Goal: Use online tool/utility: Utilize a website feature to perform a specific function

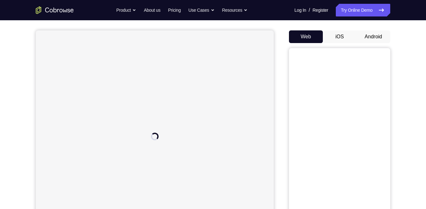
click at [373, 35] on button "Android" at bounding box center [373, 36] width 34 height 13
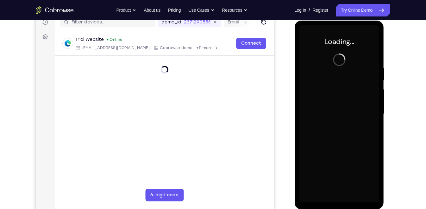
scroll to position [83, 0]
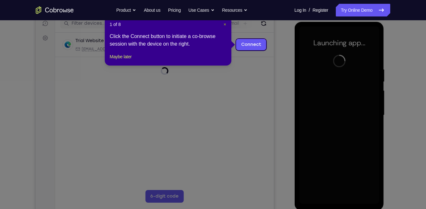
click at [224, 24] on span "×" at bounding box center [224, 24] width 3 height 5
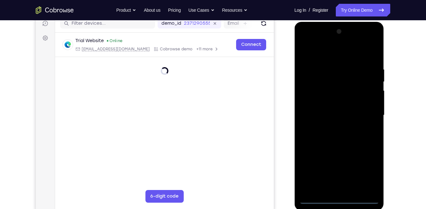
click at [337, 199] on div at bounding box center [339, 115] width 80 height 177
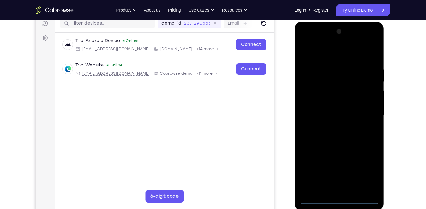
click at [368, 171] on div at bounding box center [339, 115] width 80 height 177
click at [335, 51] on div at bounding box center [339, 115] width 80 height 177
click at [365, 109] on div at bounding box center [339, 115] width 80 height 177
click at [333, 127] on div at bounding box center [339, 115] width 80 height 177
click at [346, 109] on div at bounding box center [339, 115] width 80 height 177
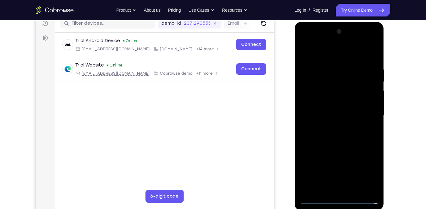
click at [340, 103] on div at bounding box center [339, 115] width 80 height 177
click at [337, 113] on div at bounding box center [339, 115] width 80 height 177
click at [335, 136] on div at bounding box center [339, 115] width 80 height 177
click at [340, 133] on div at bounding box center [339, 115] width 80 height 177
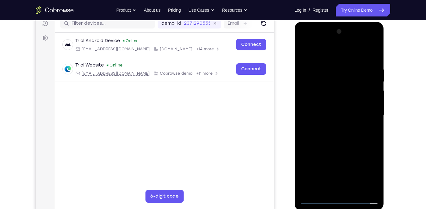
click at [340, 133] on div at bounding box center [339, 115] width 80 height 177
click at [337, 133] on div at bounding box center [339, 115] width 80 height 177
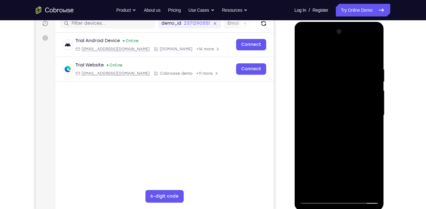
click at [337, 133] on div at bounding box center [339, 115] width 80 height 177
click at [343, 135] on div at bounding box center [339, 115] width 80 height 177
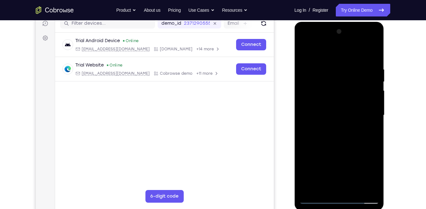
click at [343, 135] on div at bounding box center [339, 115] width 80 height 177
click at [341, 135] on div at bounding box center [339, 115] width 80 height 177
click at [338, 132] on div at bounding box center [339, 115] width 80 height 177
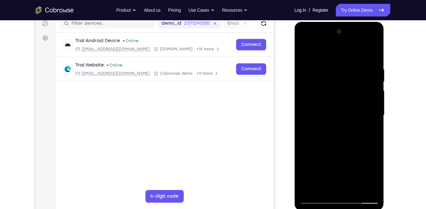
click at [338, 132] on div at bounding box center [339, 115] width 80 height 177
click at [339, 132] on div at bounding box center [339, 115] width 80 height 177
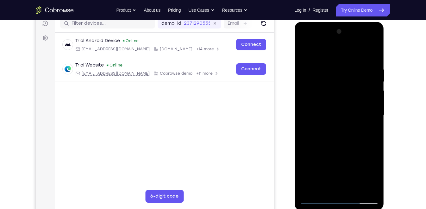
click at [339, 133] on div at bounding box center [339, 115] width 80 height 177
click at [343, 135] on div at bounding box center [339, 115] width 80 height 177
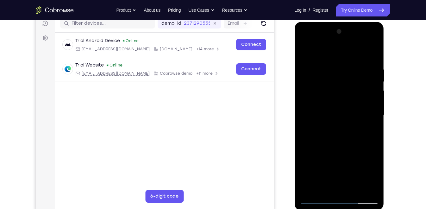
click at [343, 135] on div at bounding box center [339, 115] width 80 height 177
click at [336, 131] on div at bounding box center [339, 115] width 80 height 177
click at [335, 134] on div at bounding box center [339, 115] width 80 height 177
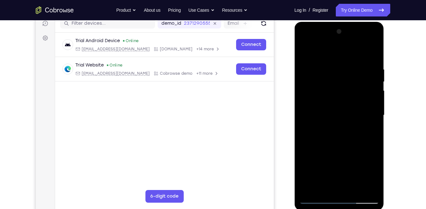
click at [335, 134] on div at bounding box center [339, 115] width 80 height 177
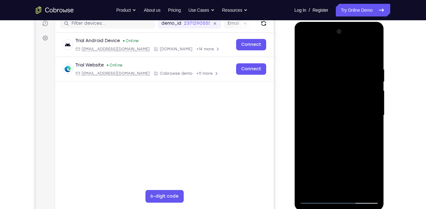
click at [335, 134] on div at bounding box center [339, 115] width 80 height 177
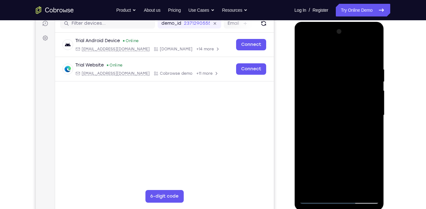
click at [335, 134] on div at bounding box center [339, 115] width 80 height 177
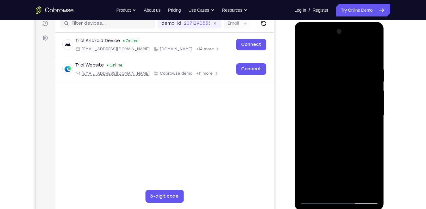
click at [335, 134] on div at bounding box center [339, 115] width 80 height 177
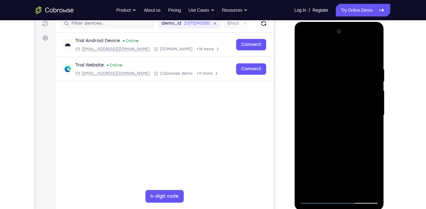
click at [335, 134] on div at bounding box center [339, 115] width 80 height 177
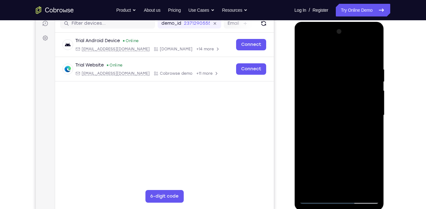
click at [335, 134] on div at bounding box center [339, 115] width 80 height 177
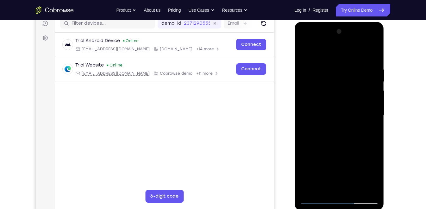
click at [335, 134] on div at bounding box center [339, 115] width 80 height 177
